Goal: Transaction & Acquisition: Purchase product/service

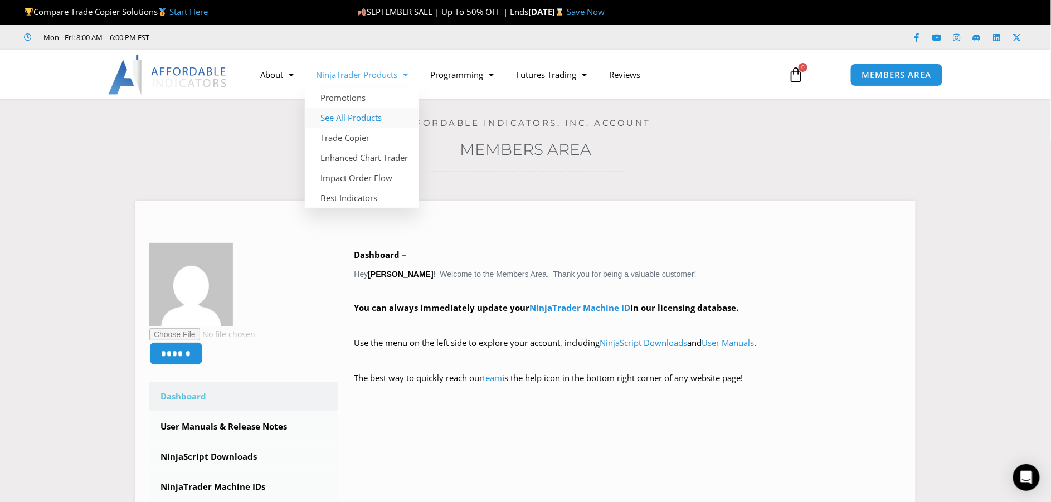
click at [366, 120] on link "See All Products" at bounding box center [362, 118] width 114 height 20
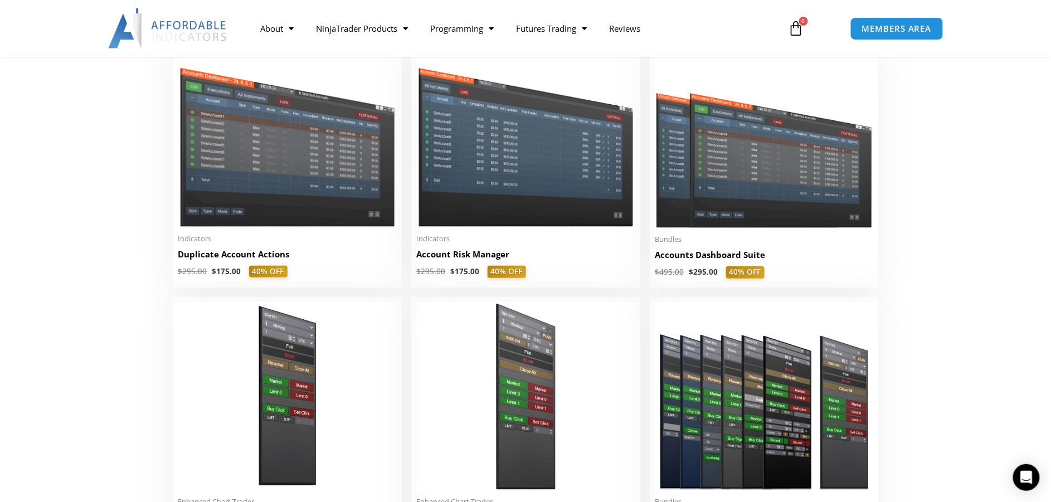
scroll to position [279, 0]
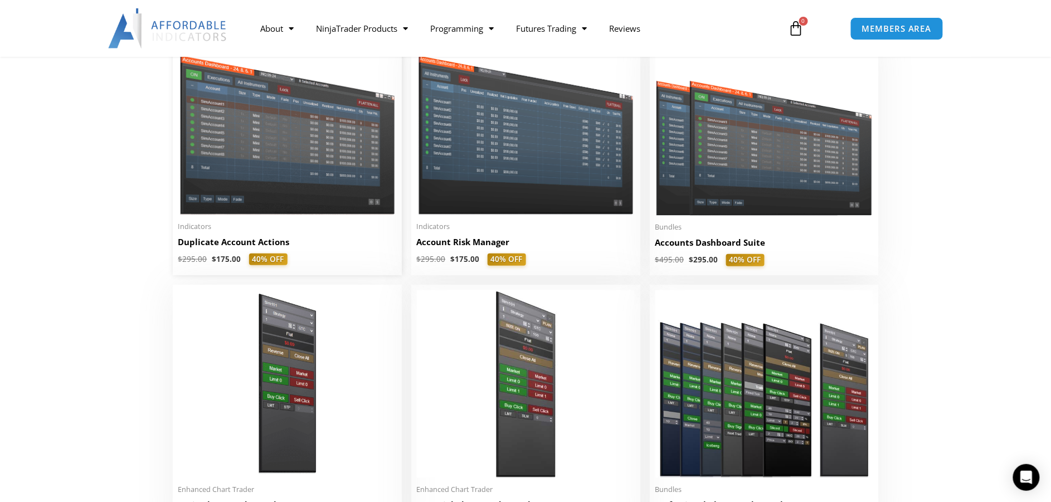
click at [324, 168] on img at bounding box center [287, 128] width 218 height 173
click at [307, 183] on img at bounding box center [287, 128] width 218 height 173
click at [296, 189] on img at bounding box center [287, 128] width 218 height 173
